Goal: Task Accomplishment & Management: Manage account settings

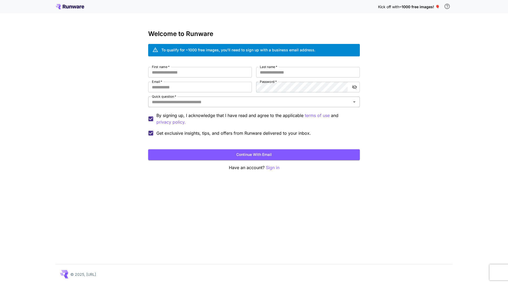
click at [186, 102] on input "Quick question   *" at bounding box center [250, 101] width 200 height 7
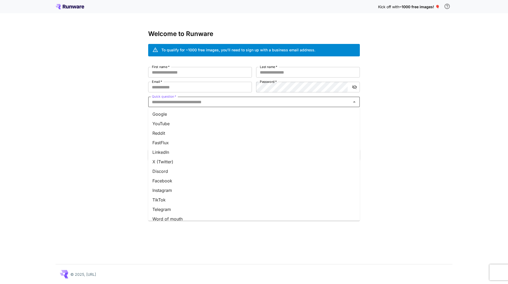
click at [187, 116] on li "Google" at bounding box center [254, 114] width 212 height 10
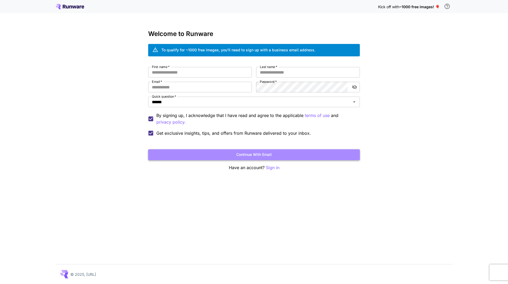
click at [245, 155] on button "Continue with email" at bounding box center [254, 154] width 212 height 11
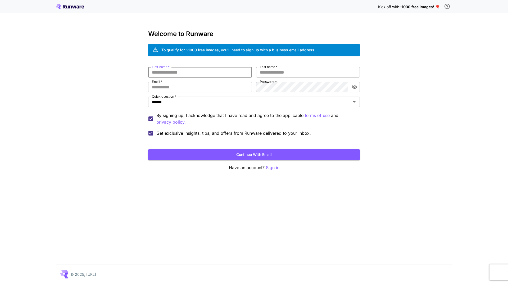
click at [194, 73] on input "First name   *" at bounding box center [200, 72] width 104 height 11
type input "*"
type input "******"
click at [279, 71] on input "Last name   *" at bounding box center [308, 72] width 104 height 11
type input "**********"
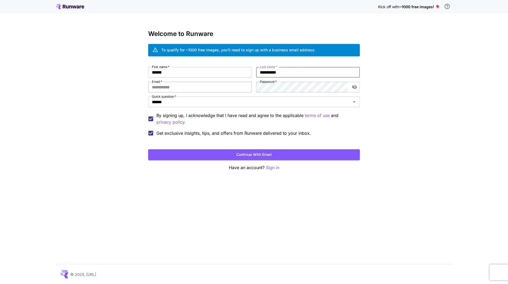
click at [215, 85] on input "Email   *" at bounding box center [200, 87] width 104 height 11
type input "**********"
click at [354, 87] on icon "toggle password visibility" at bounding box center [354, 87] width 5 height 4
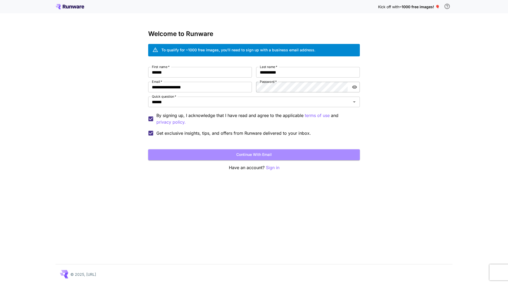
drag, startPoint x: 258, startPoint y: 154, endPoint x: 265, endPoint y: 125, distance: 30.2
click at [263, 126] on form "**********" at bounding box center [254, 113] width 212 height 93
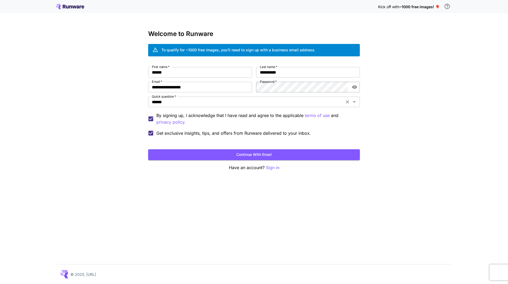
drag, startPoint x: 175, startPoint y: 97, endPoint x: 157, endPoint y: 97, distance: 18.3
click at [157, 97] on label "Quick question   *" at bounding box center [164, 96] width 24 height 4
click at [157, 98] on input "******" at bounding box center [246, 101] width 193 height 7
click at [196, 104] on input "******" at bounding box center [246, 101] width 193 height 7
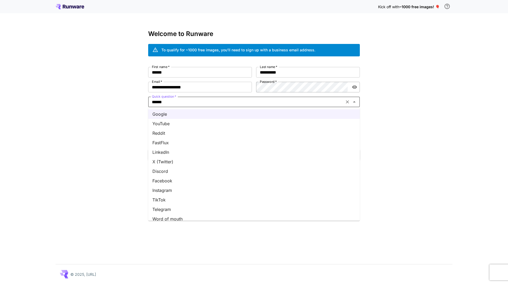
click at [425, 115] on div "**********" at bounding box center [254, 142] width 508 height 284
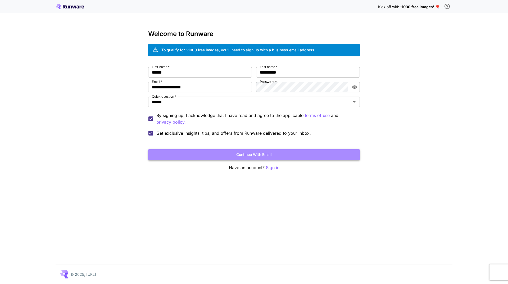
click at [272, 153] on button "Continue with email" at bounding box center [254, 154] width 212 height 11
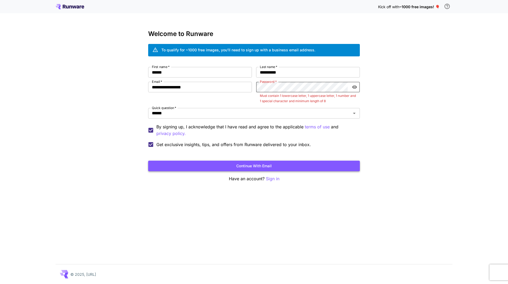
click at [268, 168] on button "Continue with email" at bounding box center [254, 166] width 212 height 11
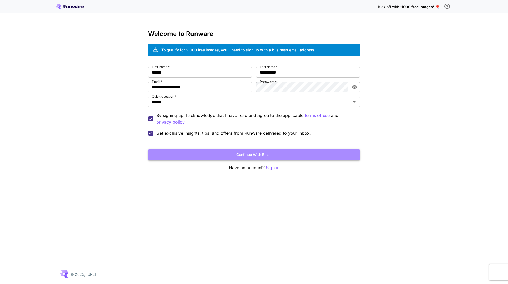
click at [277, 155] on button "Continue with email" at bounding box center [254, 154] width 212 height 11
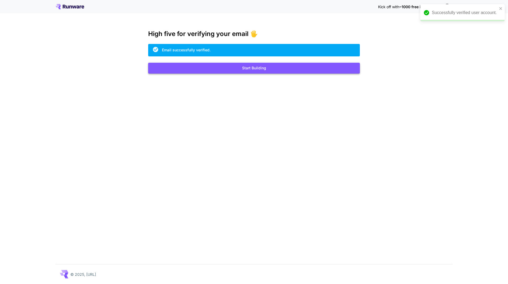
click at [247, 68] on button "Start Building" at bounding box center [254, 68] width 212 height 11
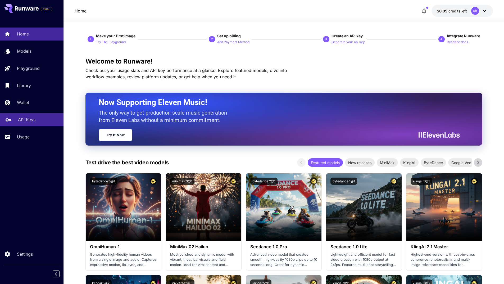
click at [35, 119] on p "API Keys" at bounding box center [26, 119] width 17 height 6
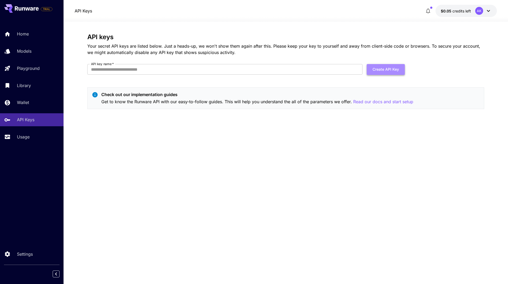
click at [385, 70] on button "Create API Key" at bounding box center [386, 69] width 38 height 11
click at [212, 69] on input "API key name   *" at bounding box center [224, 69] width 275 height 11
drag, startPoint x: 106, startPoint y: 66, endPoint x: 101, endPoint y: 67, distance: 4.5
click at [106, 66] on input "API key name   *" at bounding box center [224, 69] width 275 height 11
click at [97, 67] on input "API key name   *" at bounding box center [224, 69] width 275 height 11
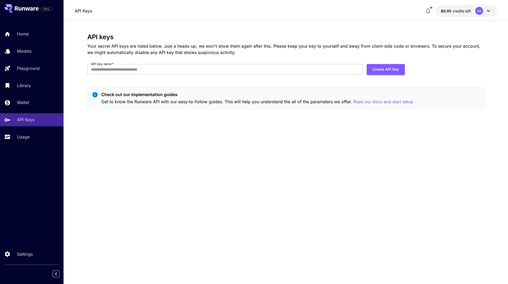
click at [86, 37] on section "API keys Your secret API keys are listed below. Just a heads-up, we won't show …" at bounding box center [285, 153] width 444 height 262
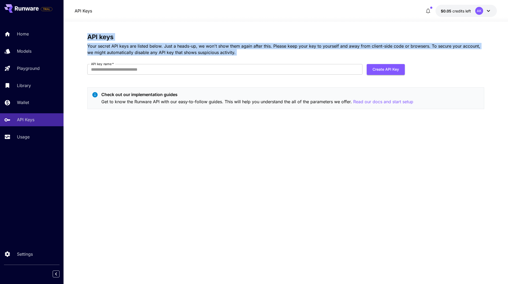
drag, startPoint x: 86, startPoint y: 37, endPoint x: 273, endPoint y: 63, distance: 189.1
click at [273, 63] on section "API keys Your secret API keys are listed below. Just a heads-up, we won't show …" at bounding box center [285, 153] width 444 height 262
copy div "API keys Your secret API keys are listed below. Just a heads-up, we won't show …"
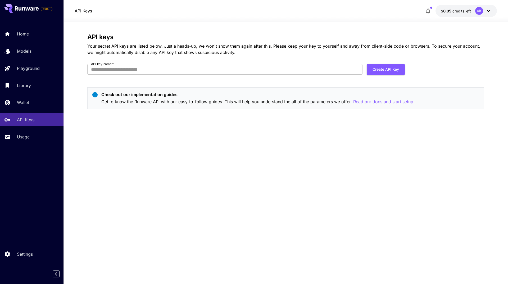
click at [137, 116] on div "API keys Your secret API keys are listed below. Just a heads-up, we won't show …" at bounding box center [285, 152] width 397 height 239
click at [314, 67] on input "API key name   *" at bounding box center [224, 69] width 275 height 11
click at [314, 69] on input "API key name   *" at bounding box center [224, 69] width 275 height 11
click at [295, 173] on div "API keys Your secret API keys are listed below. Just a heads-up, we won't show …" at bounding box center [285, 152] width 397 height 239
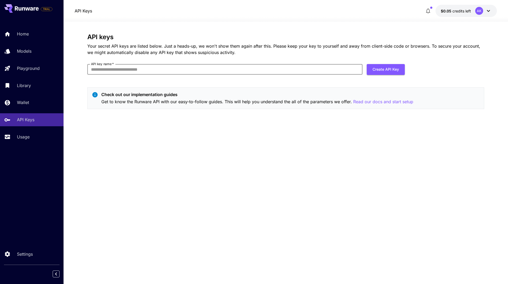
click at [132, 68] on input "API key name   *" at bounding box center [224, 69] width 275 height 11
type input "*"
click at [383, 69] on button "Create API Key" at bounding box center [386, 69] width 38 height 11
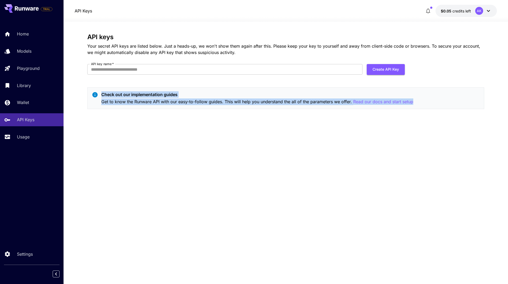
drag, startPoint x: 102, startPoint y: 95, endPoint x: 426, endPoint y: 103, distance: 325.0
click at [426, 103] on div "Check out our implementation guides Get to know the Runware API with our easy-t…" at bounding box center [285, 98] width 397 height 22
copy div "Check out our implementation guides Get to know the Runware API with our easy-t…"
click at [189, 148] on div "API keys Your secret API keys are listed below. Just a heads-up, we won't show …" at bounding box center [285, 152] width 397 height 239
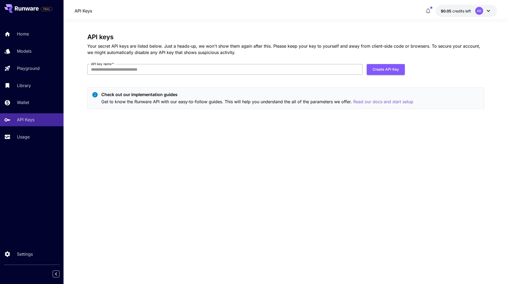
click at [112, 72] on input "API key name   *" at bounding box center [224, 69] width 275 height 11
click at [104, 69] on input "API key name   *" at bounding box center [224, 69] width 275 height 11
click at [287, 214] on div "API keys Your secret API keys are listed below. Just a heads-up, we won't show …" at bounding box center [285, 152] width 397 height 239
click at [257, 147] on div "API keys Your secret API keys are listed below. Just a heads-up, we won't show …" at bounding box center [285, 152] width 397 height 239
click at [288, 84] on div "API keys Your secret API keys are listed below. Just a heads-up, we won't show …" at bounding box center [285, 73] width 397 height 80
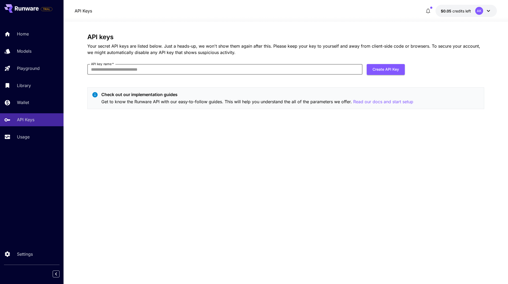
click at [233, 71] on input "API key name   *" at bounding box center [224, 69] width 275 height 11
type input "*"
click at [383, 71] on button "Create API Key" at bounding box center [386, 69] width 38 height 11
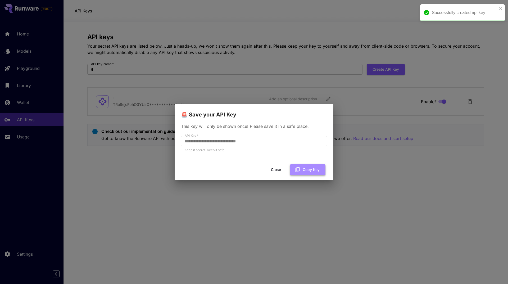
click at [306, 170] on button "Copy Key" at bounding box center [307, 169] width 35 height 11
